Goal: Browse casually

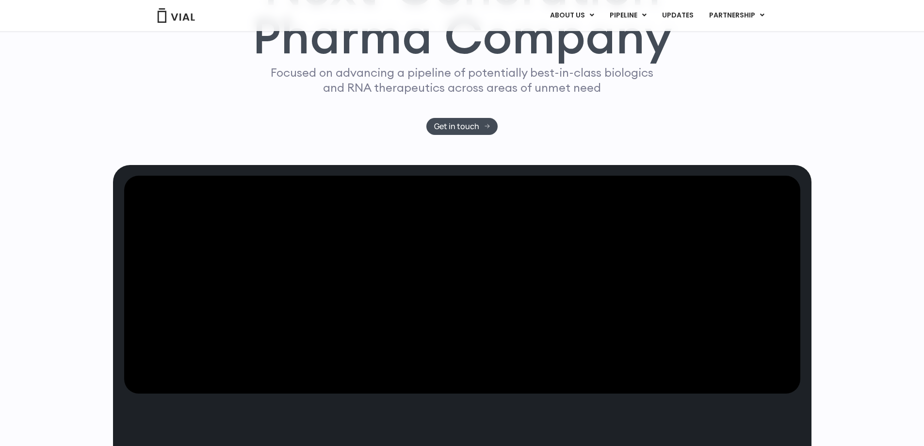
scroll to position [48, 0]
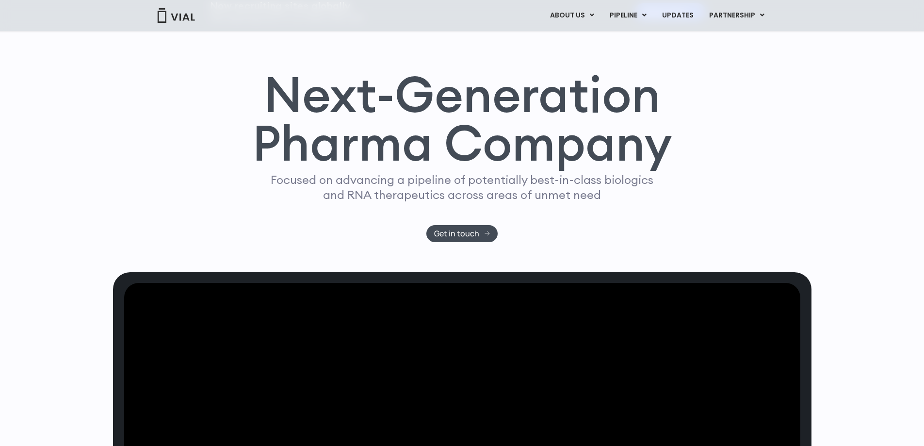
click at [180, 14] on img at bounding box center [176, 15] width 39 height 15
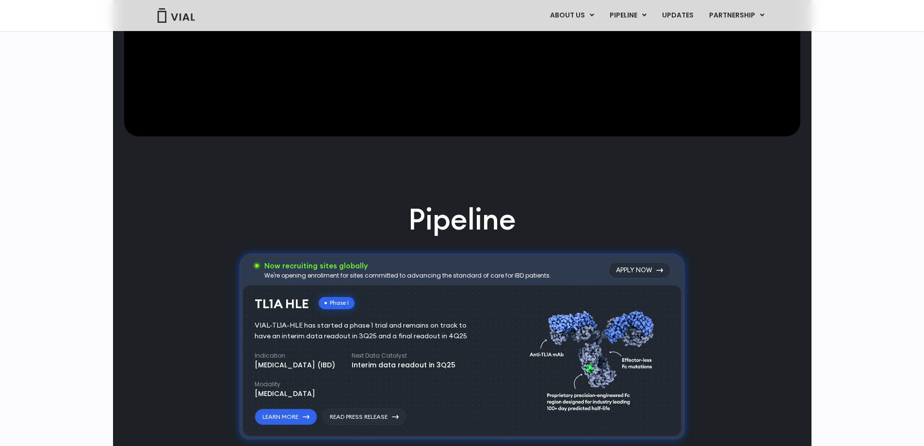
scroll to position [339, 0]
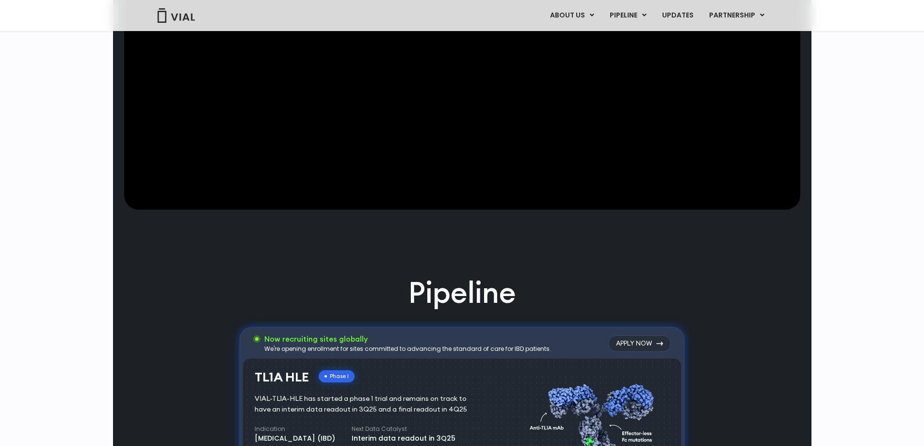
click at [468, 205] on video at bounding box center [462, 101] width 676 height 218
drag, startPoint x: 464, startPoint y: 225, endPoint x: 435, endPoint y: 287, distance: 68.1
click at [435, 210] on video at bounding box center [462, 101] width 676 height 218
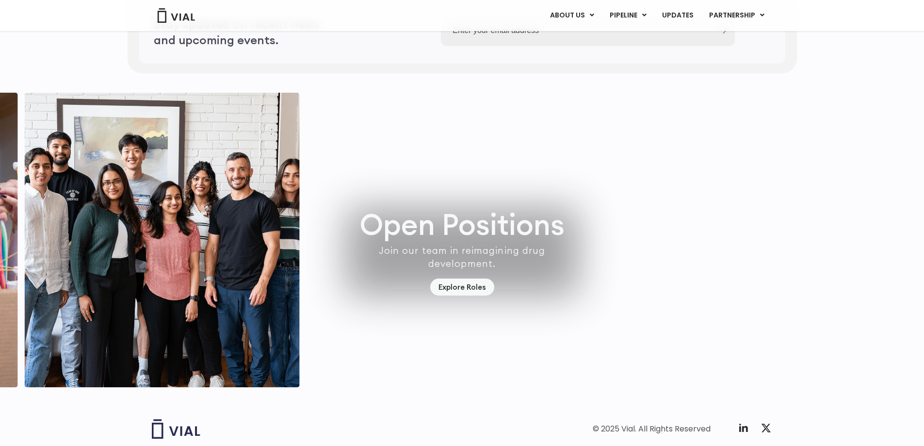
scroll to position [2844, 0]
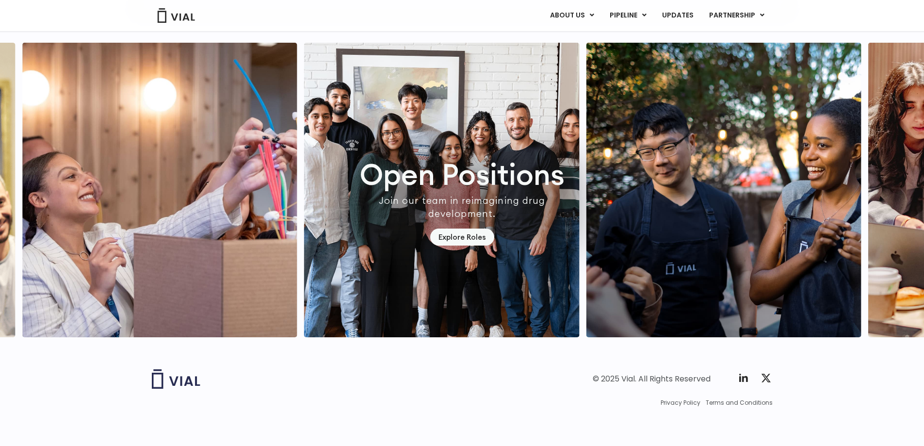
click at [579, 267] on img "7 / 7" at bounding box center [441, 190] width 275 height 294
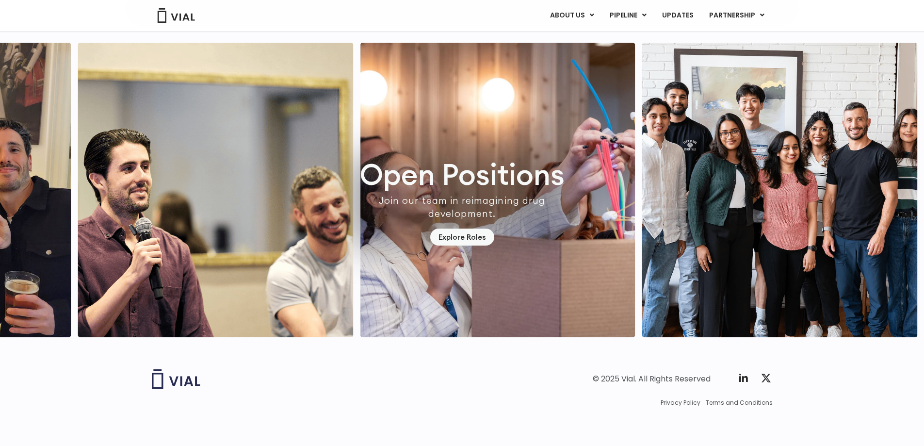
click at [353, 224] on img "5 / 7" at bounding box center [215, 190] width 275 height 294
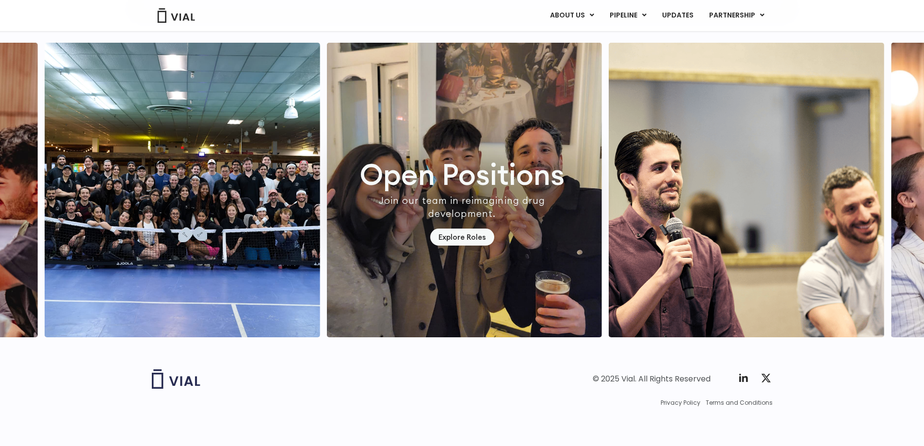
click at [320, 217] on img "3 / 7" at bounding box center [182, 190] width 275 height 294
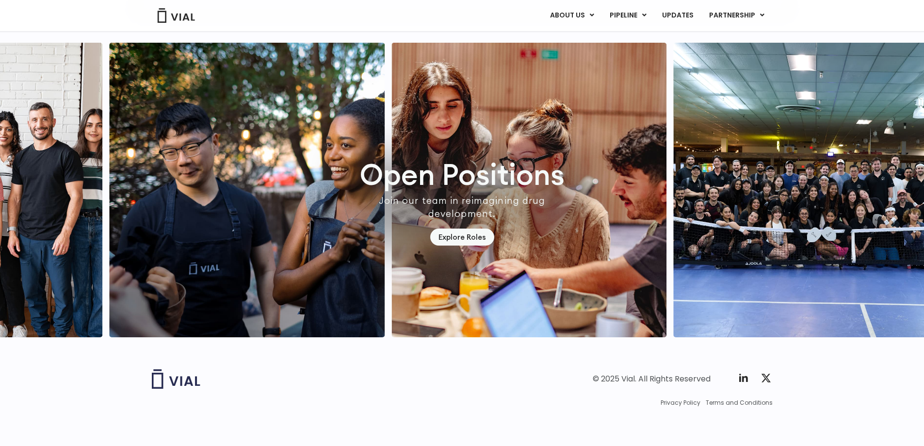
click at [384, 219] on img "1 / 7" at bounding box center [246, 190] width 275 height 294
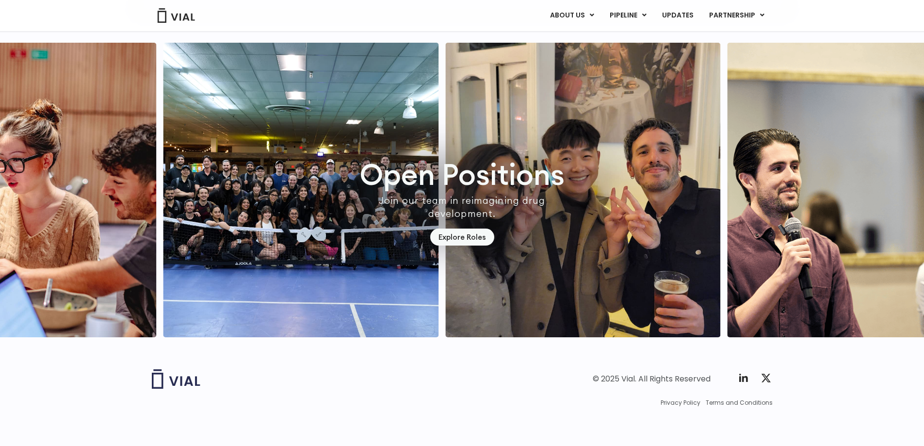
click at [445, 259] on img "4 / 7" at bounding box center [582, 190] width 275 height 294
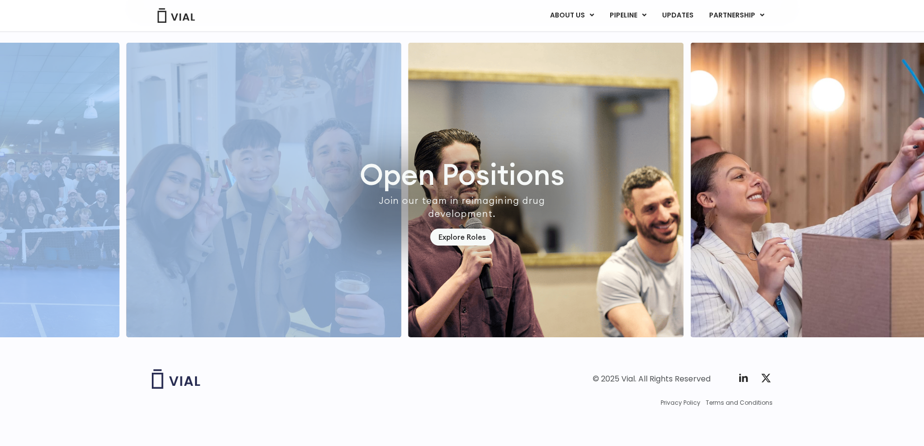
drag, startPoint x: 608, startPoint y: 258, endPoint x: 280, endPoint y: 269, distance: 328.4
click at [280, 269] on div at bounding box center [462, 190] width 924 height 294
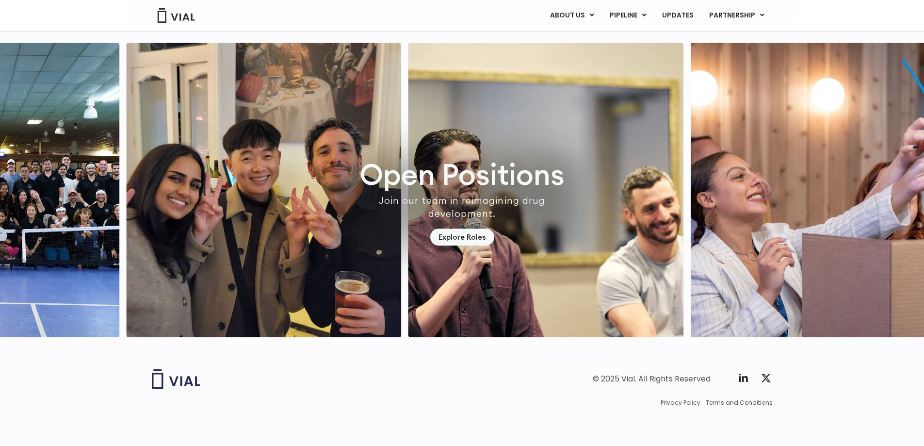
click at [491, 405] on div "© 2025 Vial. All Rights Reserved Twitter X Logo Privacy Policy Terms and Condit…" at bounding box center [462, 407] width 621 height 77
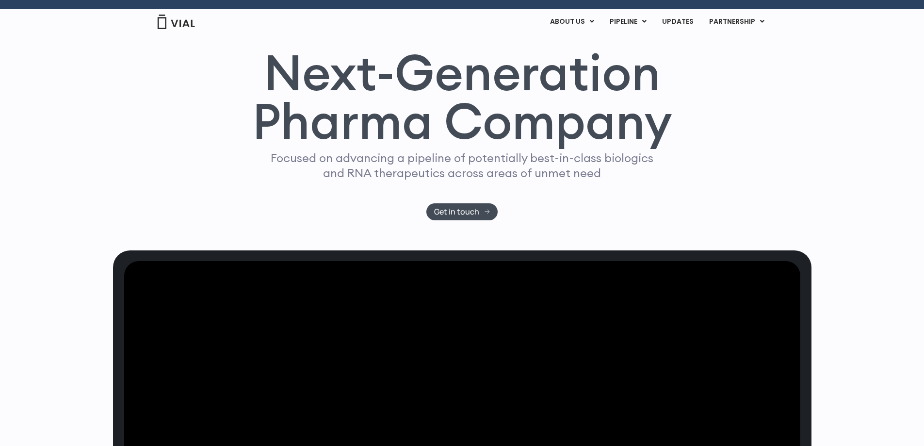
scroll to position [0, 0]
